Goal: Task Accomplishment & Management: Manage account settings

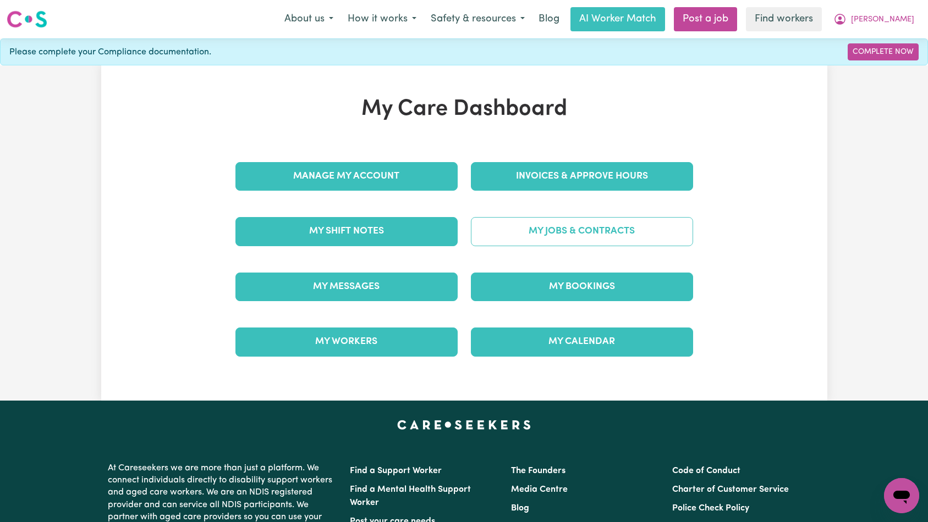
click at [512, 231] on link "My Jobs & Contracts" at bounding box center [582, 231] width 222 height 29
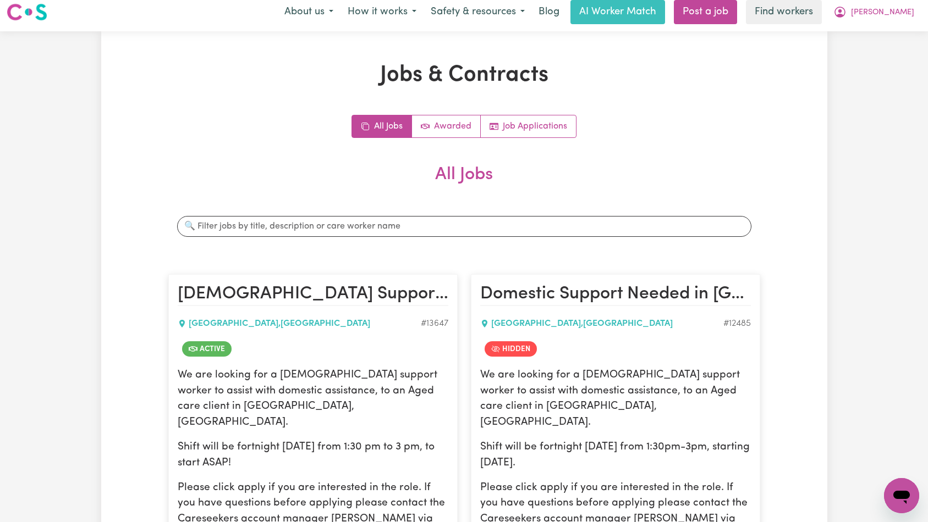
scroll to position [127, 0]
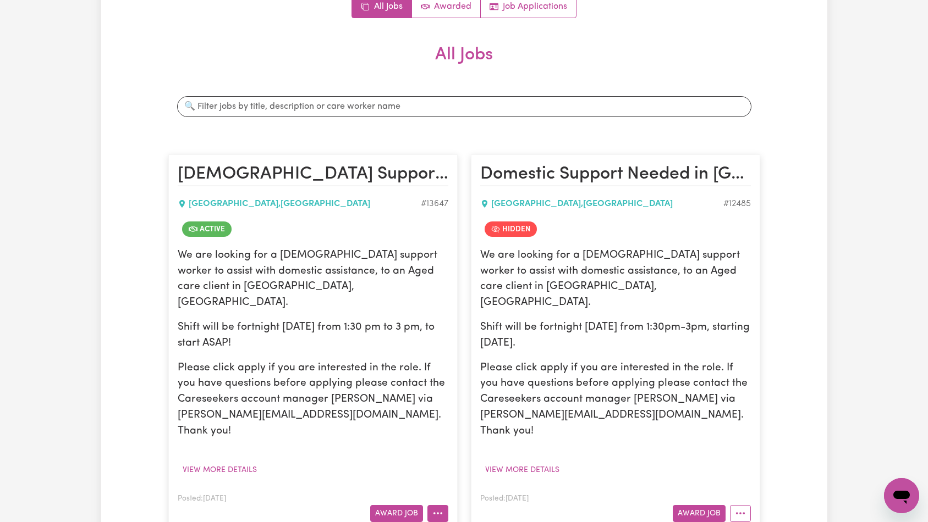
click at [441, 505] on button "More options" at bounding box center [437, 513] width 21 height 17
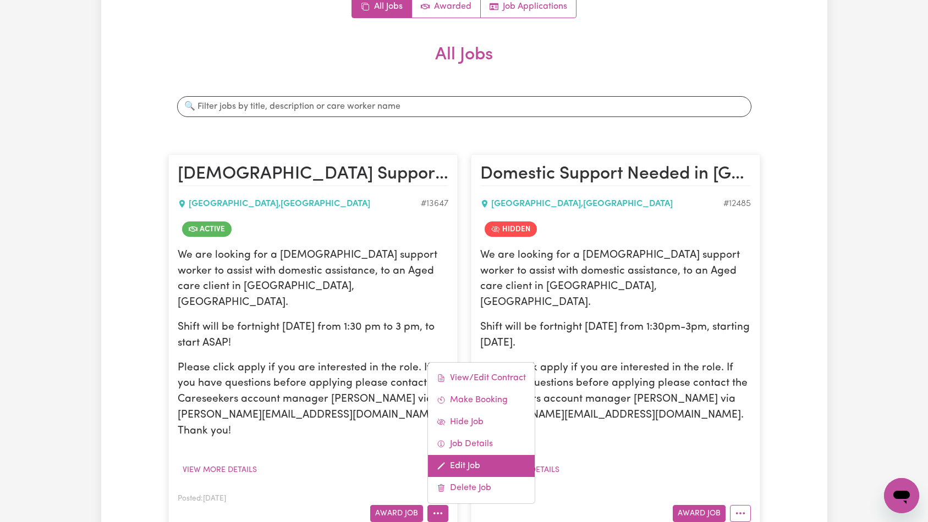
click at [469, 455] on link "Edit Job" at bounding box center [481, 466] width 107 height 22
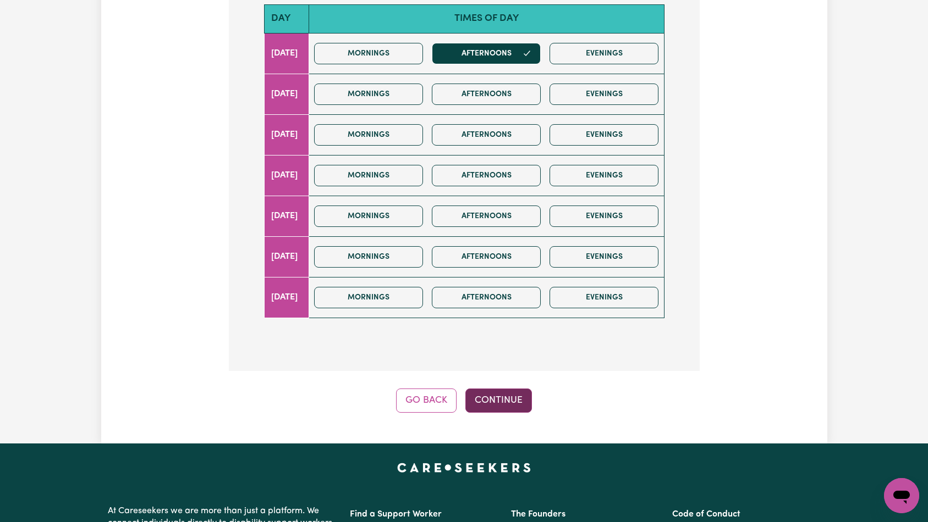
click at [494, 406] on button "Continue" at bounding box center [498, 401] width 67 height 24
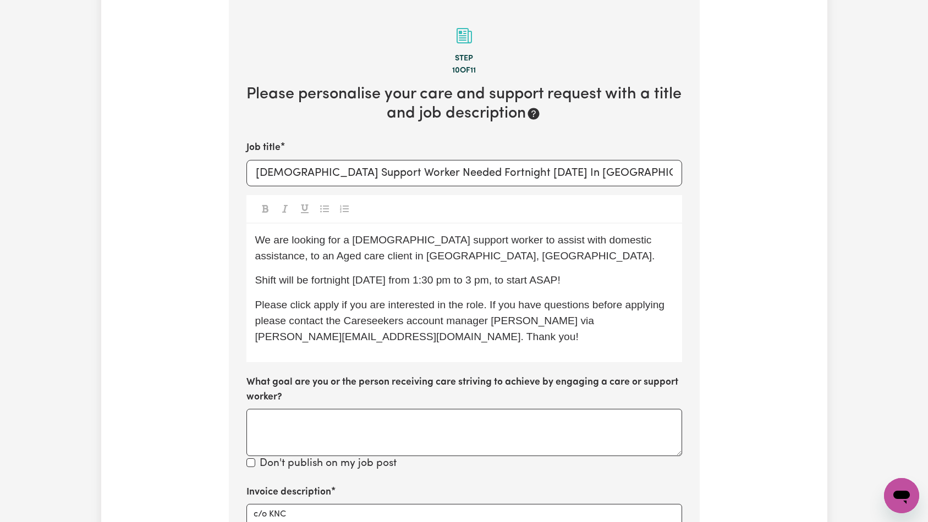
scroll to position [379, 0]
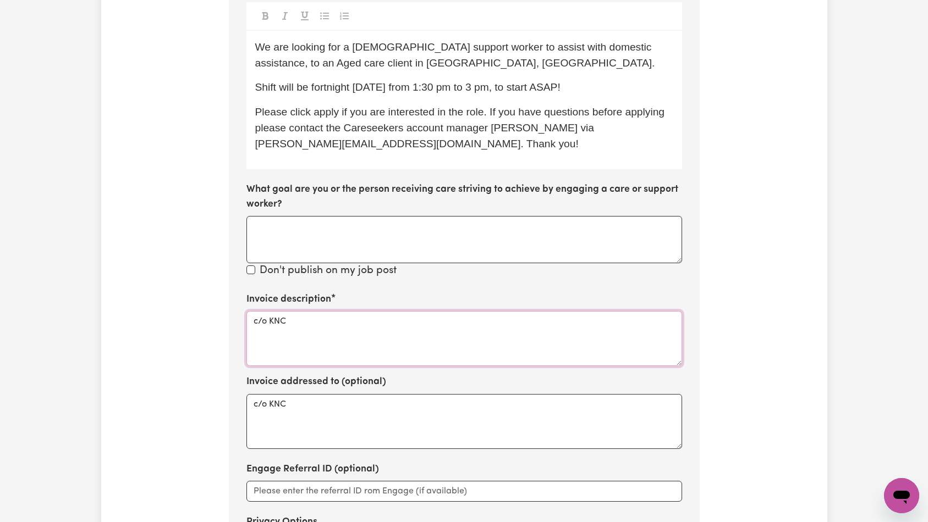
click at [396, 326] on textarea "c/o KNC" at bounding box center [463, 338] width 435 height 55
paste textarea "Domestic support and Social Support"
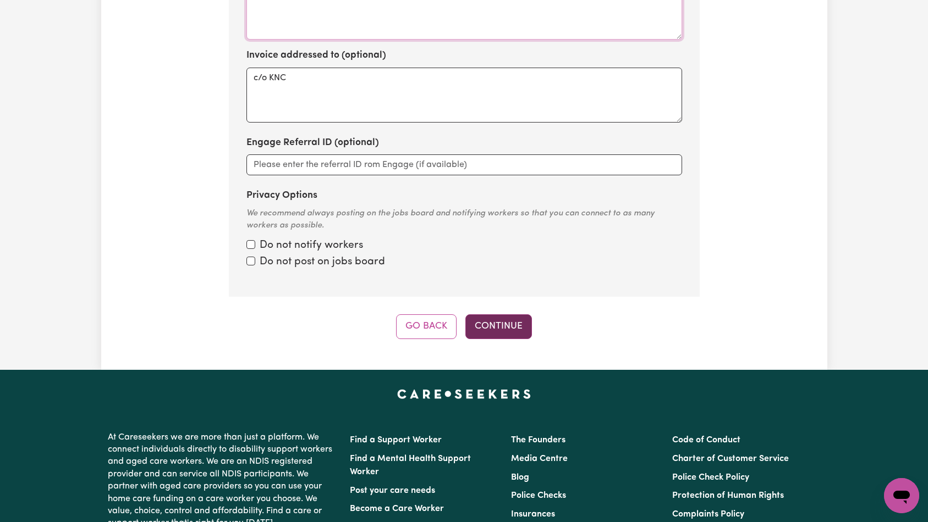
type textarea "Domestic support and Social Support"
click at [505, 334] on button "Continue" at bounding box center [498, 327] width 67 height 24
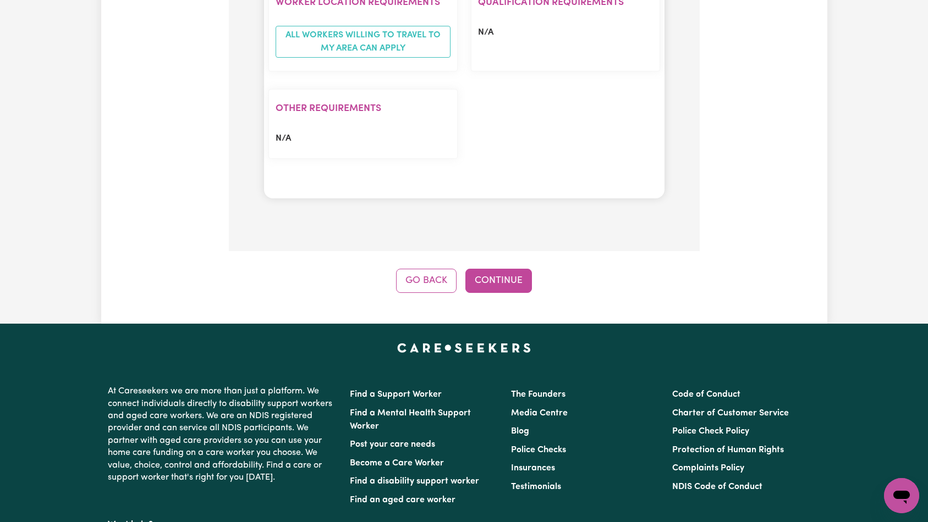
scroll to position [1210, 0]
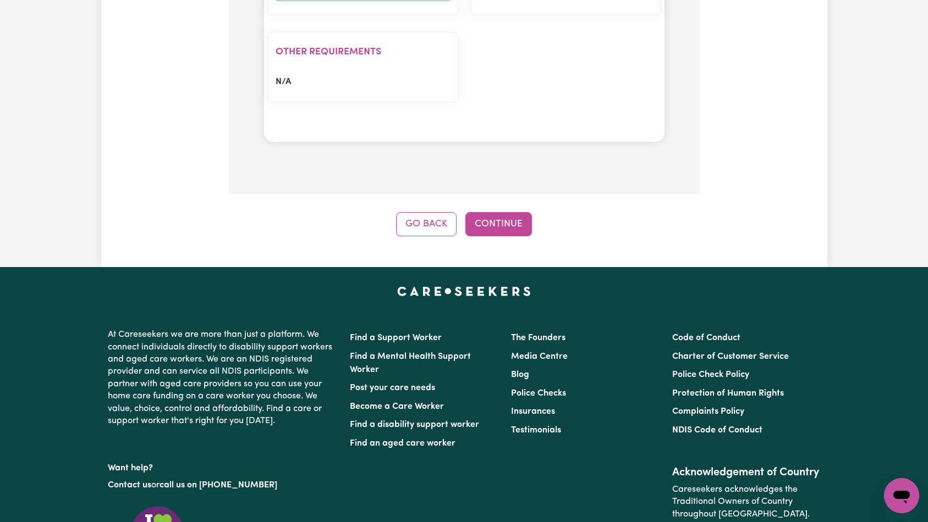
click at [507, 212] on button "Continue" at bounding box center [498, 224] width 67 height 24
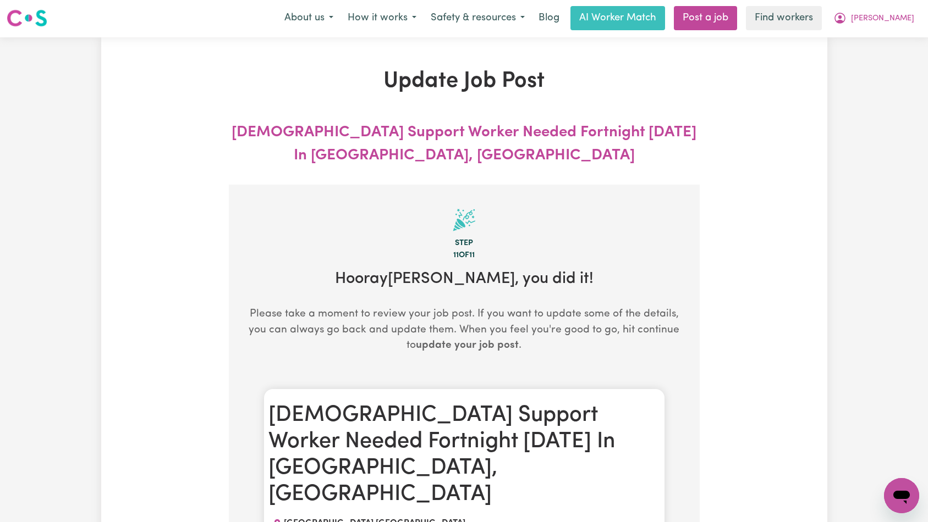
scroll to position [0, 0]
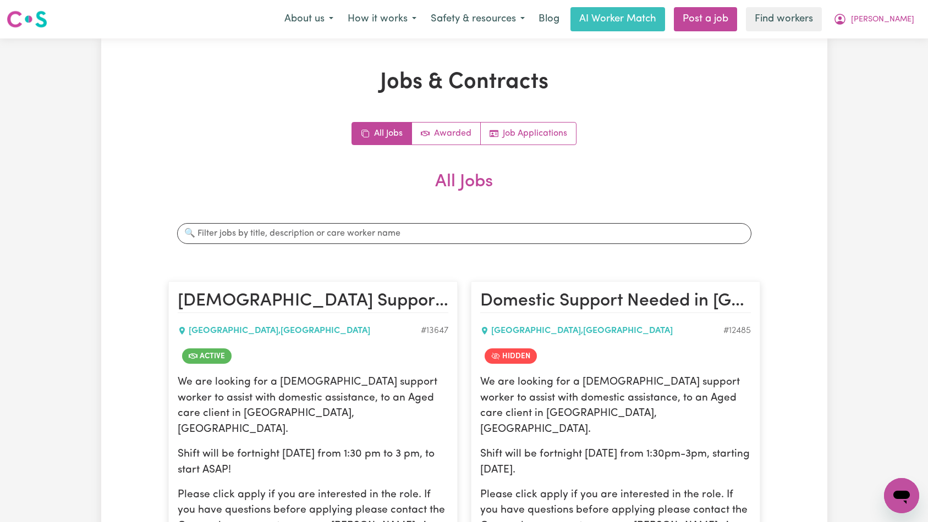
click at [895, 31] on div "Menu About us How it works Safety & resources Blog AI Worker Match Post a job F…" at bounding box center [464, 19] width 928 height 25
click at [900, 20] on span "[PERSON_NAME]" at bounding box center [882, 20] width 63 height 12
click at [880, 68] on link "Logout" at bounding box center [877, 63] width 87 height 21
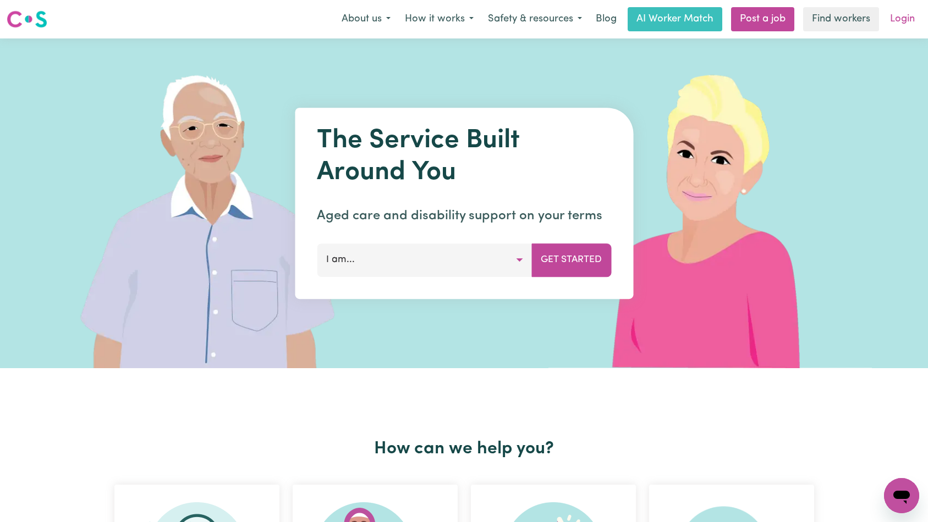
click at [897, 24] on link "Login" at bounding box center [902, 19] width 38 height 24
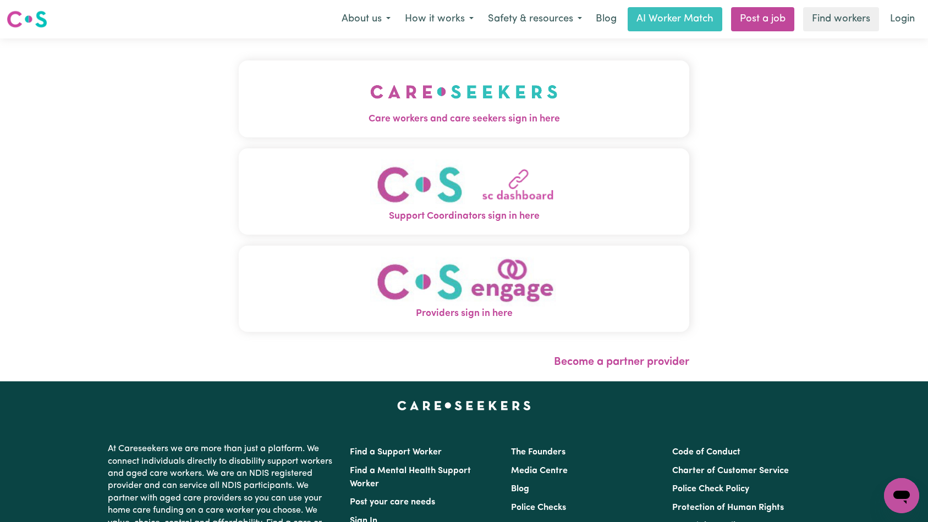
click at [370, 85] on img "Care workers and care seekers sign in here" at bounding box center [463, 91] width 187 height 41
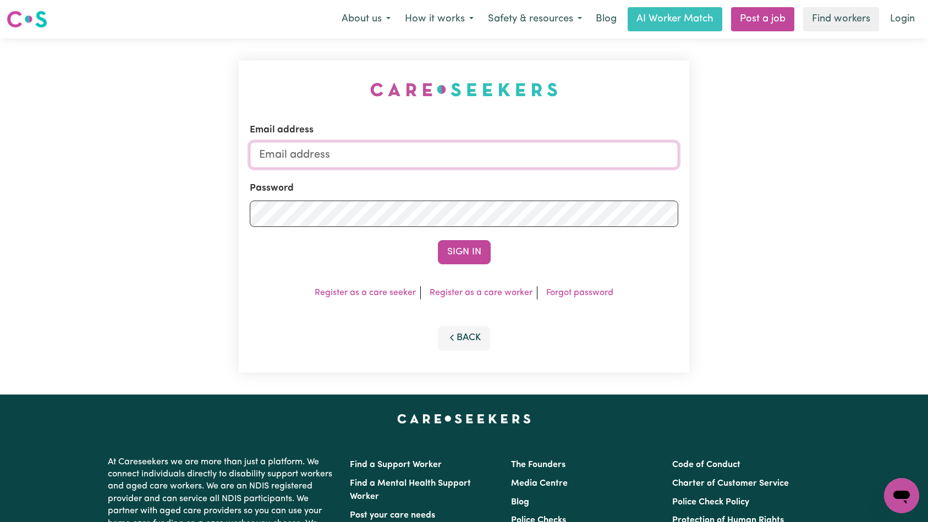
click at [461, 159] on input "Email address" at bounding box center [464, 155] width 429 height 26
type input "[EMAIL_ADDRESS][PERSON_NAME][DOMAIN_NAME]"
click at [456, 251] on button "Sign In" at bounding box center [464, 252] width 53 height 24
